Goal: Task Accomplishment & Management: Manage account settings

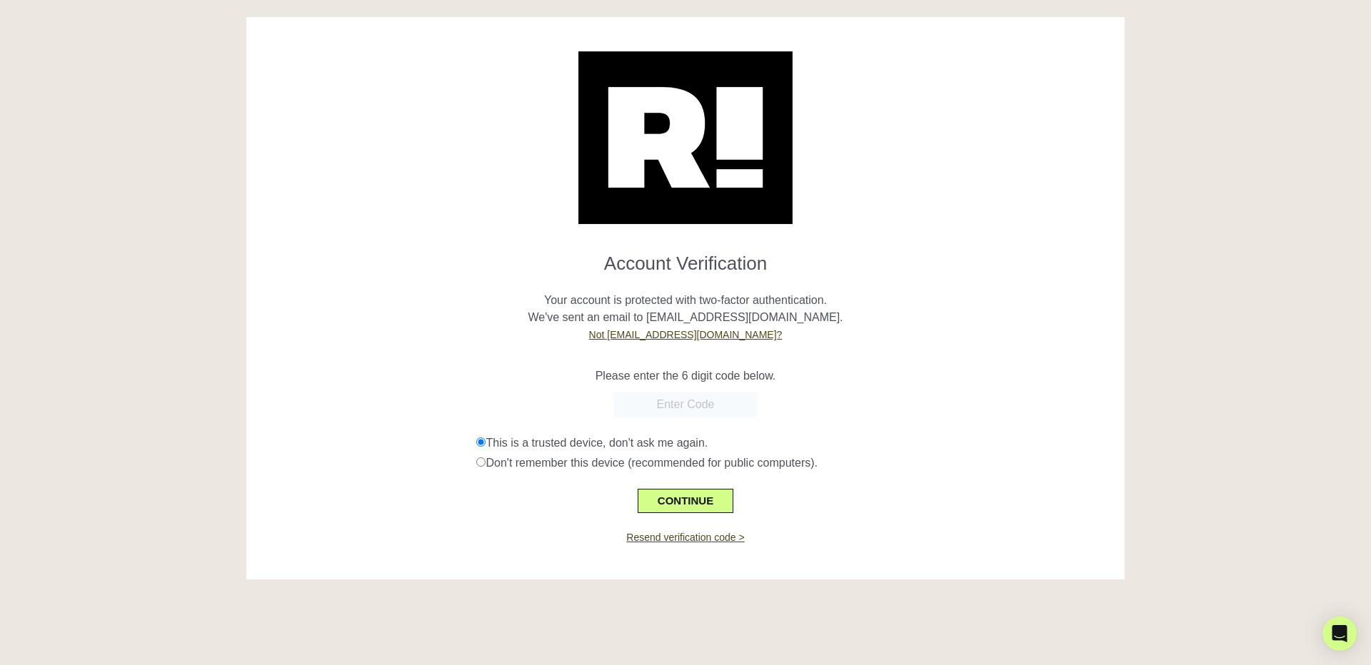
paste input "830290"
type input "830290"
click at [668, 498] on button "CONTINUE" at bounding box center [686, 501] width 96 height 24
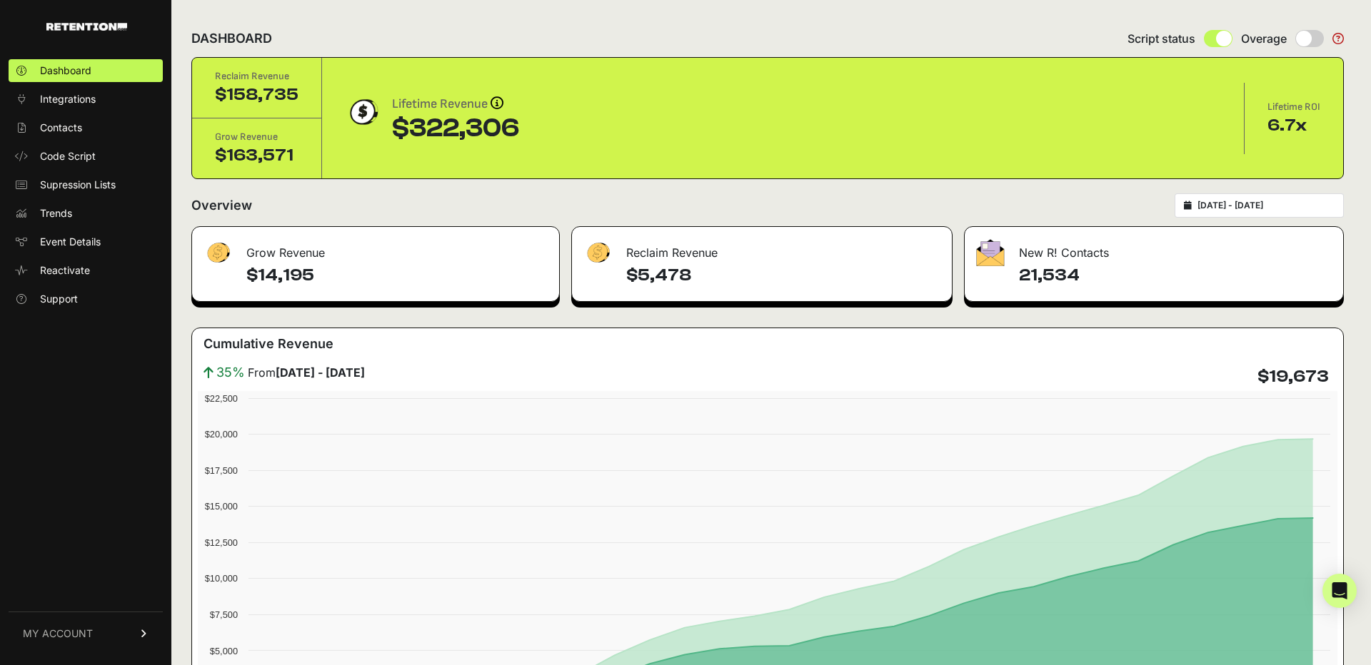
click at [952, 141] on div "Lifetime Revenue Revenue attribution works in two ways: Grow Revenue: Revenue i…" at bounding box center [783, 118] width 876 height 49
click at [86, 637] on span "MY ACCOUNT" at bounding box center [58, 634] width 70 height 14
click at [76, 502] on span "Account Details" at bounding box center [77, 501] width 74 height 14
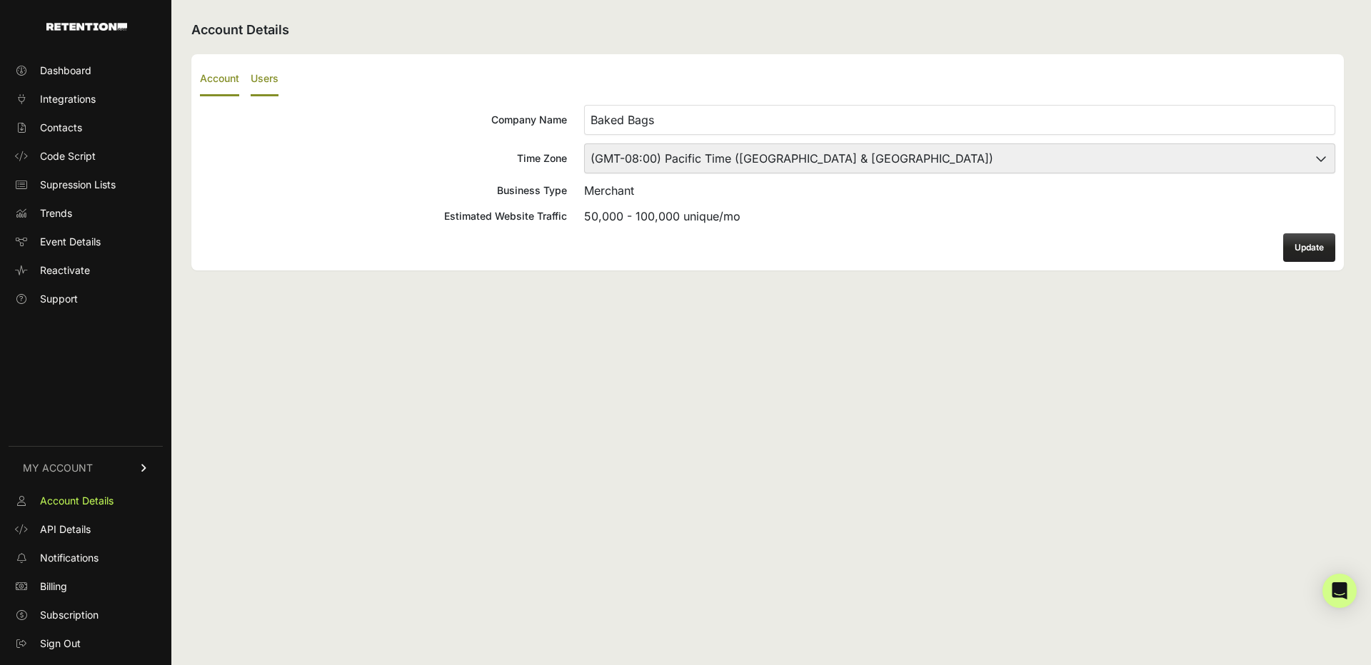
click at [263, 78] on label "Users" at bounding box center [265, 80] width 28 height 34
click at [0, 0] on input "Users" at bounding box center [0, 0] width 0 height 0
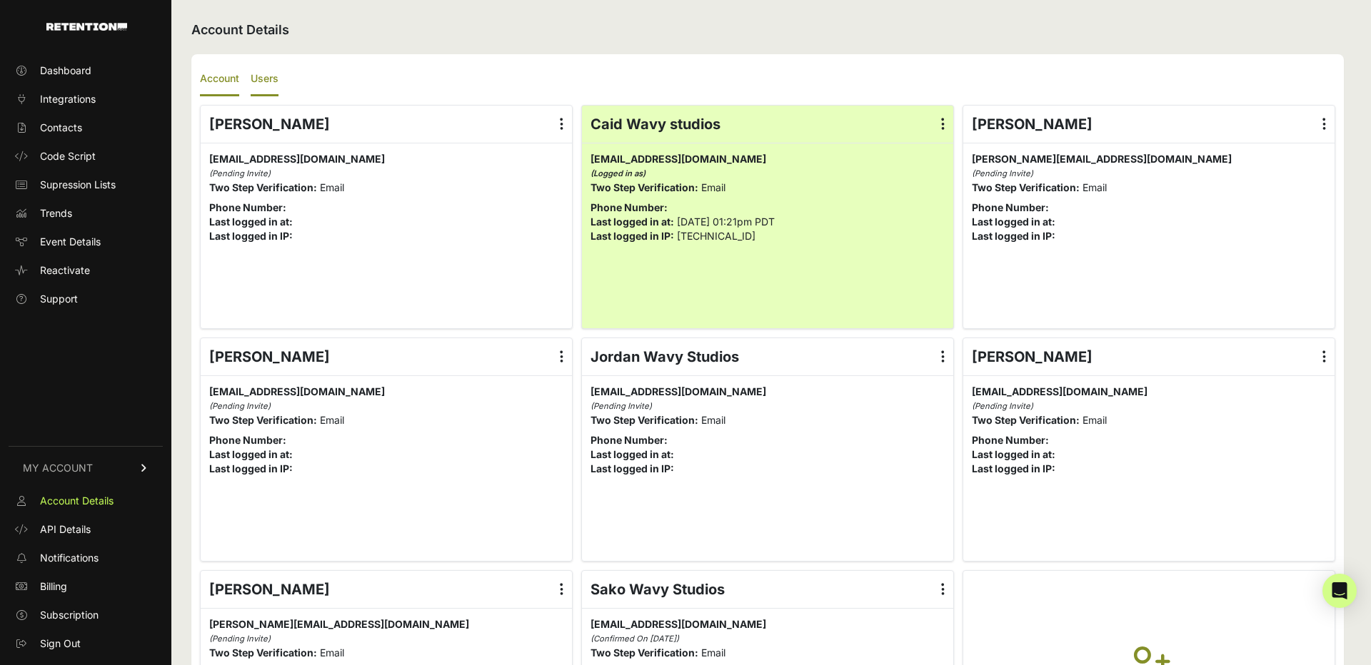
click at [223, 78] on label "Account" at bounding box center [219, 80] width 39 height 34
click at [0, 0] on input "Account" at bounding box center [0, 0] width 0 height 0
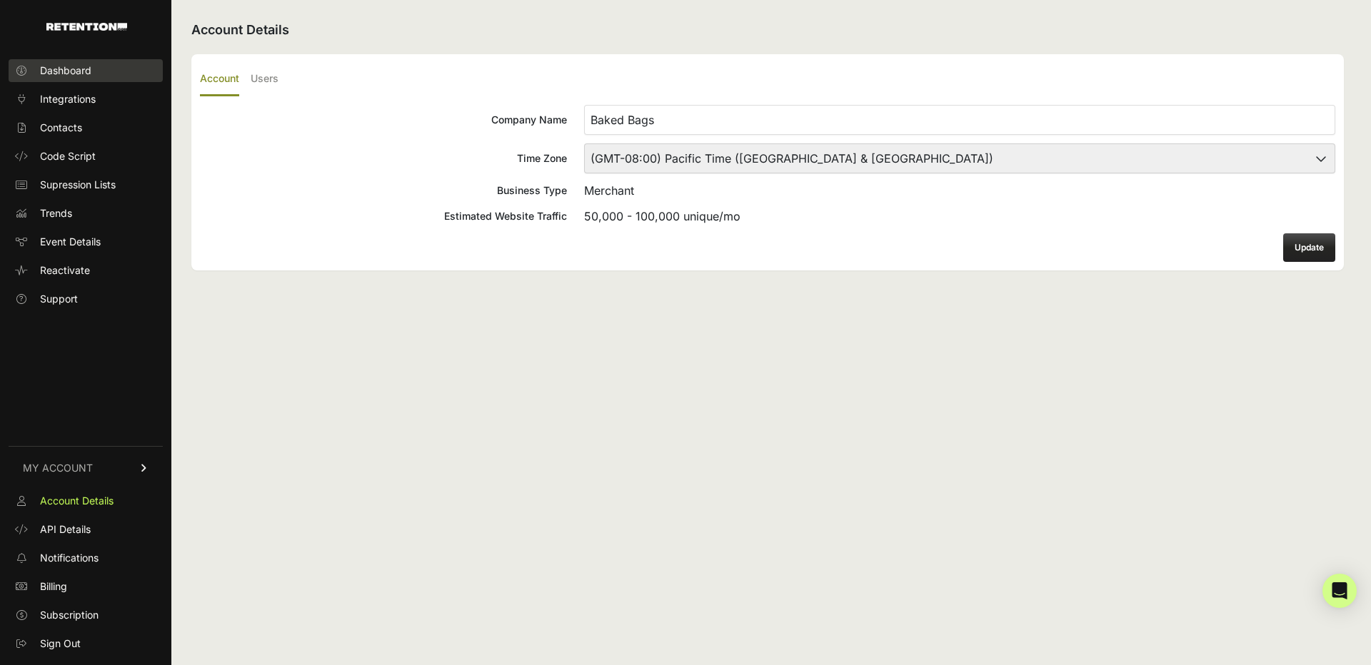
click at [69, 64] on span "Dashboard" at bounding box center [65, 71] width 51 height 14
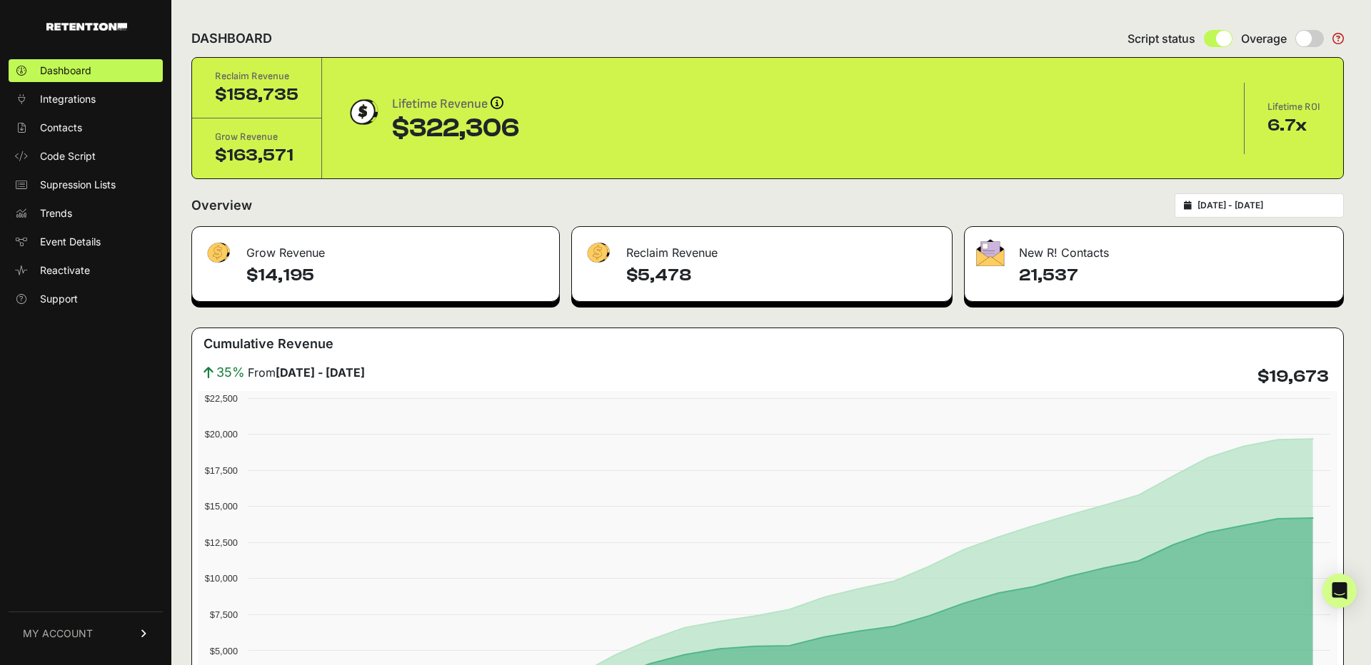
click at [71, 628] on span "MY ACCOUNT" at bounding box center [58, 634] width 70 height 14
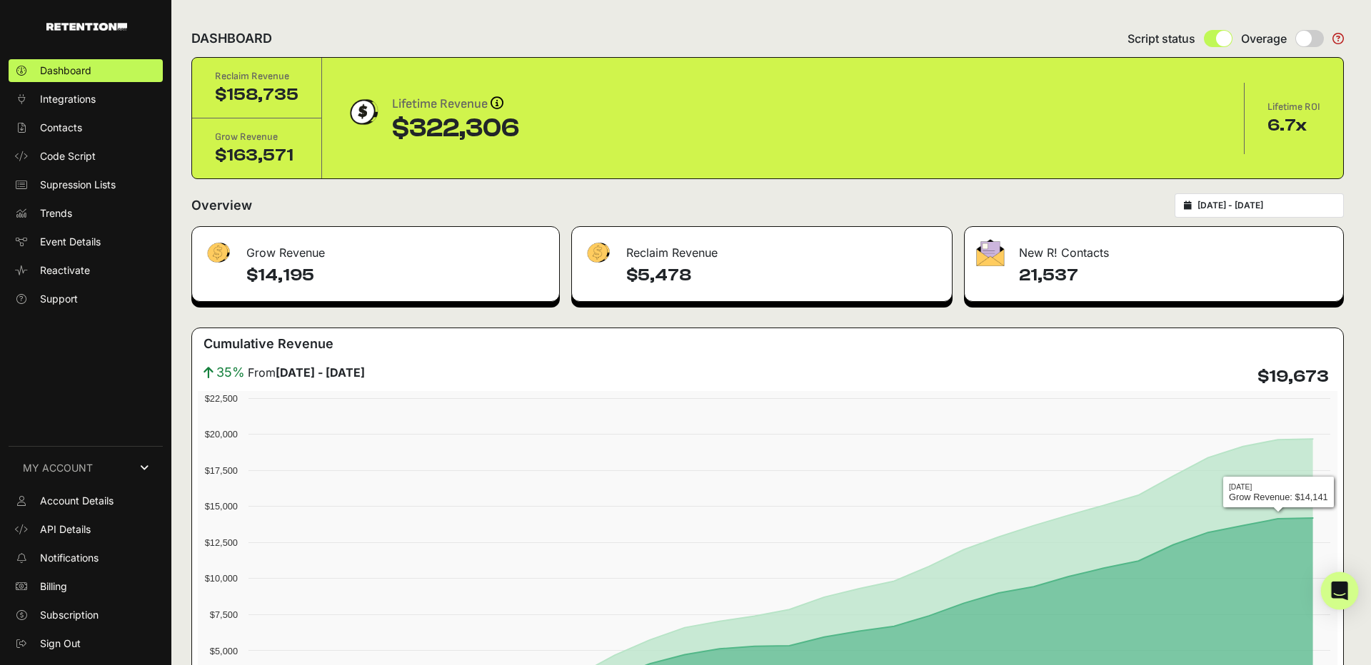
click at [1337, 598] on icon "Open Intercom Messenger" at bounding box center [1339, 591] width 19 height 19
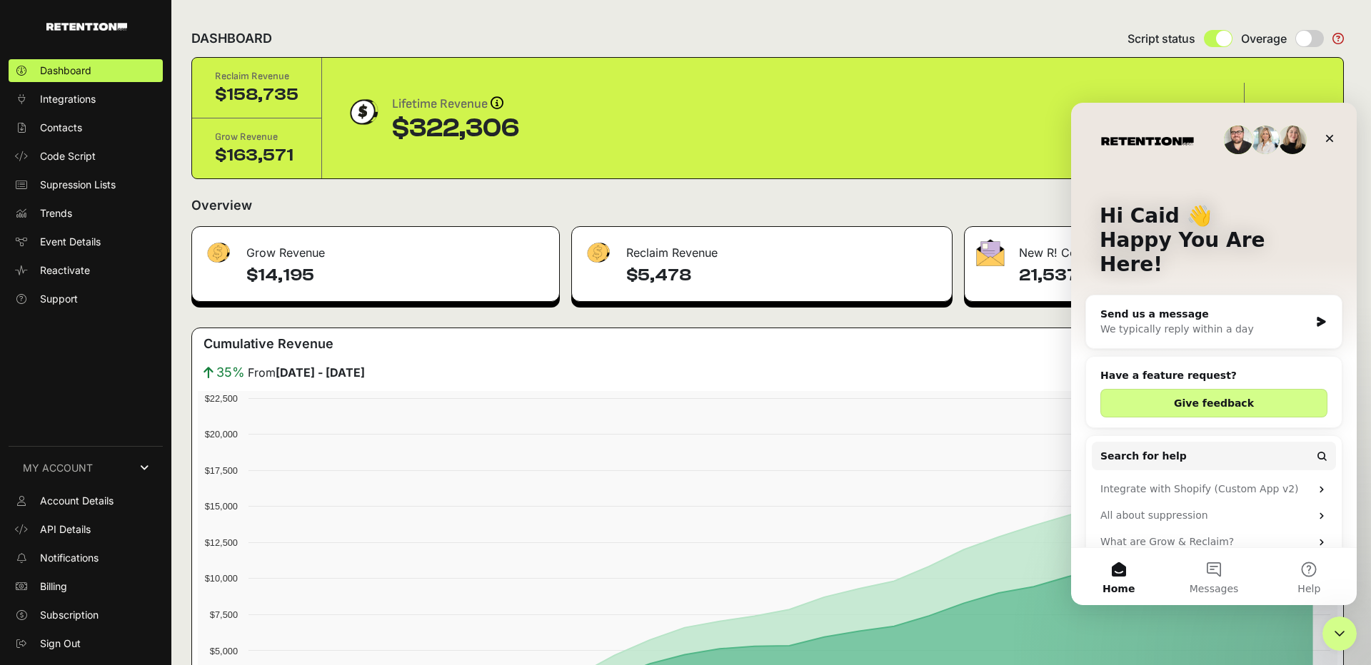
click at [61, 392] on div "Dashboard Integrations Contacts Code Script Supression Lists Trends Event Detai…" at bounding box center [85, 354] width 171 height 619
click at [69, 647] on span "Sign Out" at bounding box center [60, 644] width 41 height 14
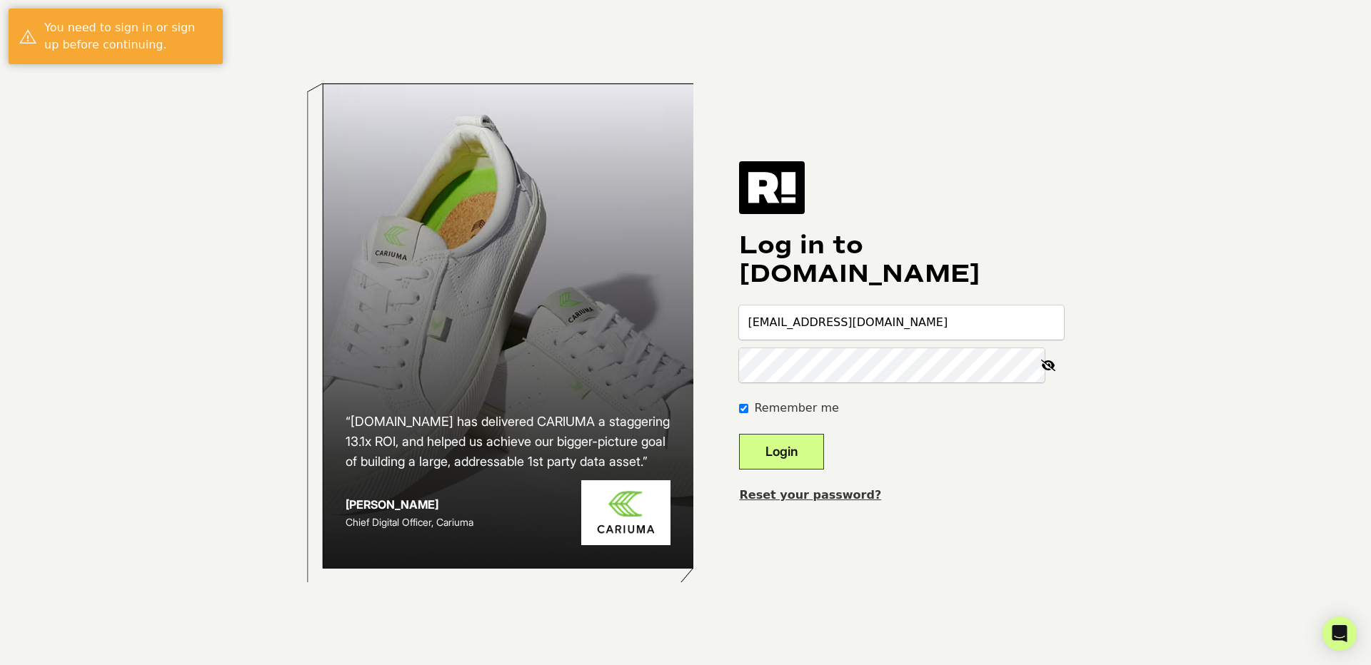
click at [821, 329] on input "[EMAIL_ADDRESS][DOMAIN_NAME]" at bounding box center [901, 323] width 325 height 34
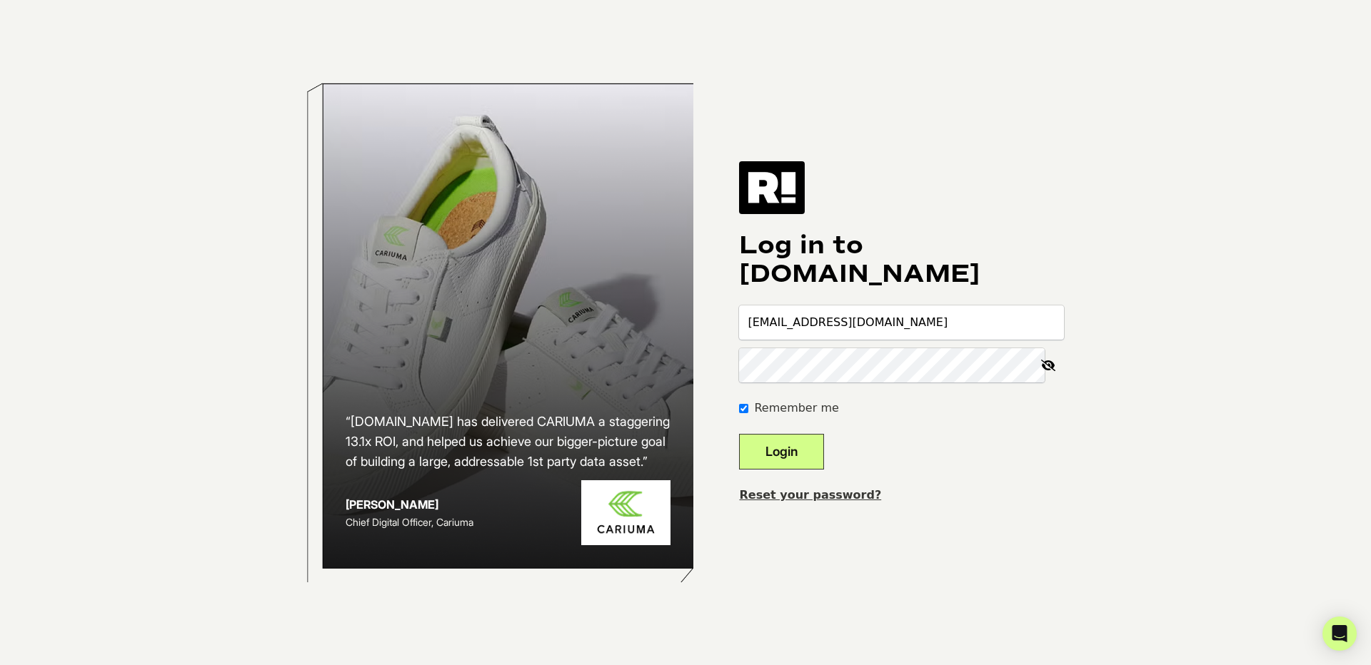
click at [788, 325] on input "[EMAIL_ADDRESS][DOMAIN_NAME]" at bounding box center [901, 323] width 325 height 34
type input "[EMAIL_ADDRESS][DOMAIN_NAME]"
click at [793, 455] on button "Login" at bounding box center [781, 452] width 85 height 36
